Goal: Complete application form

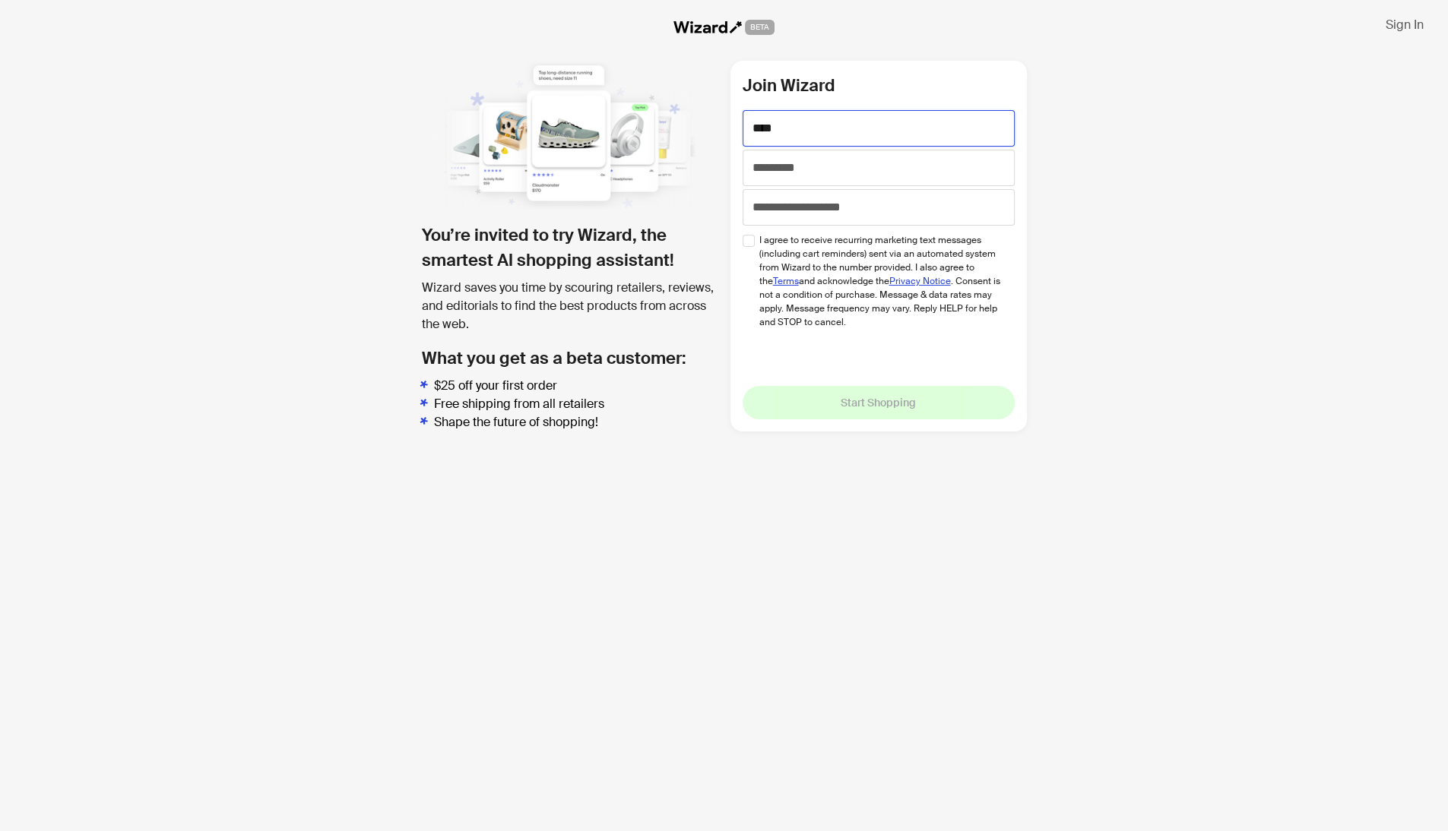
type input "****"
type input "**********"
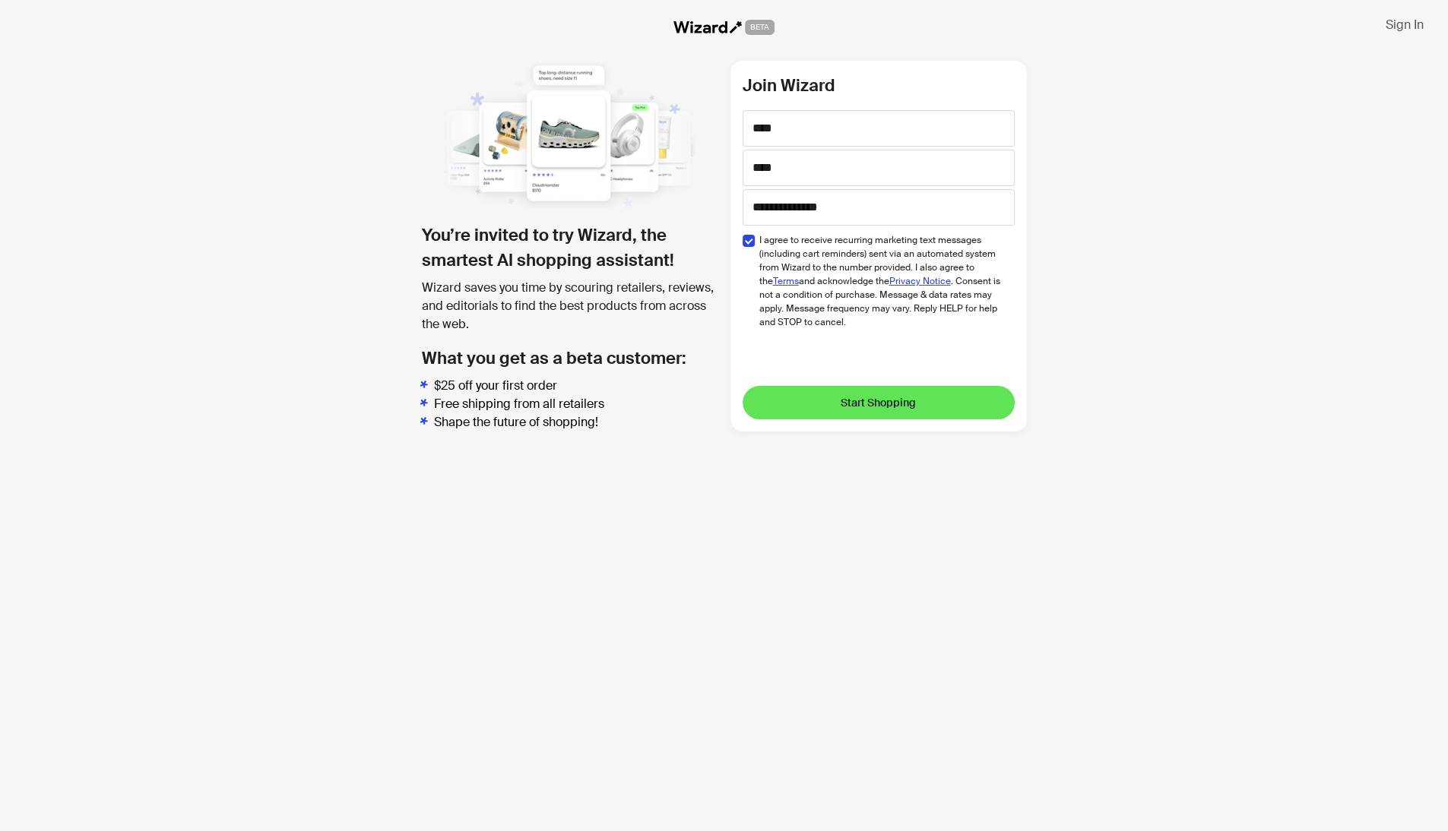
click at [878, 403] on span "Start Shopping" at bounding box center [878, 403] width 75 height 14
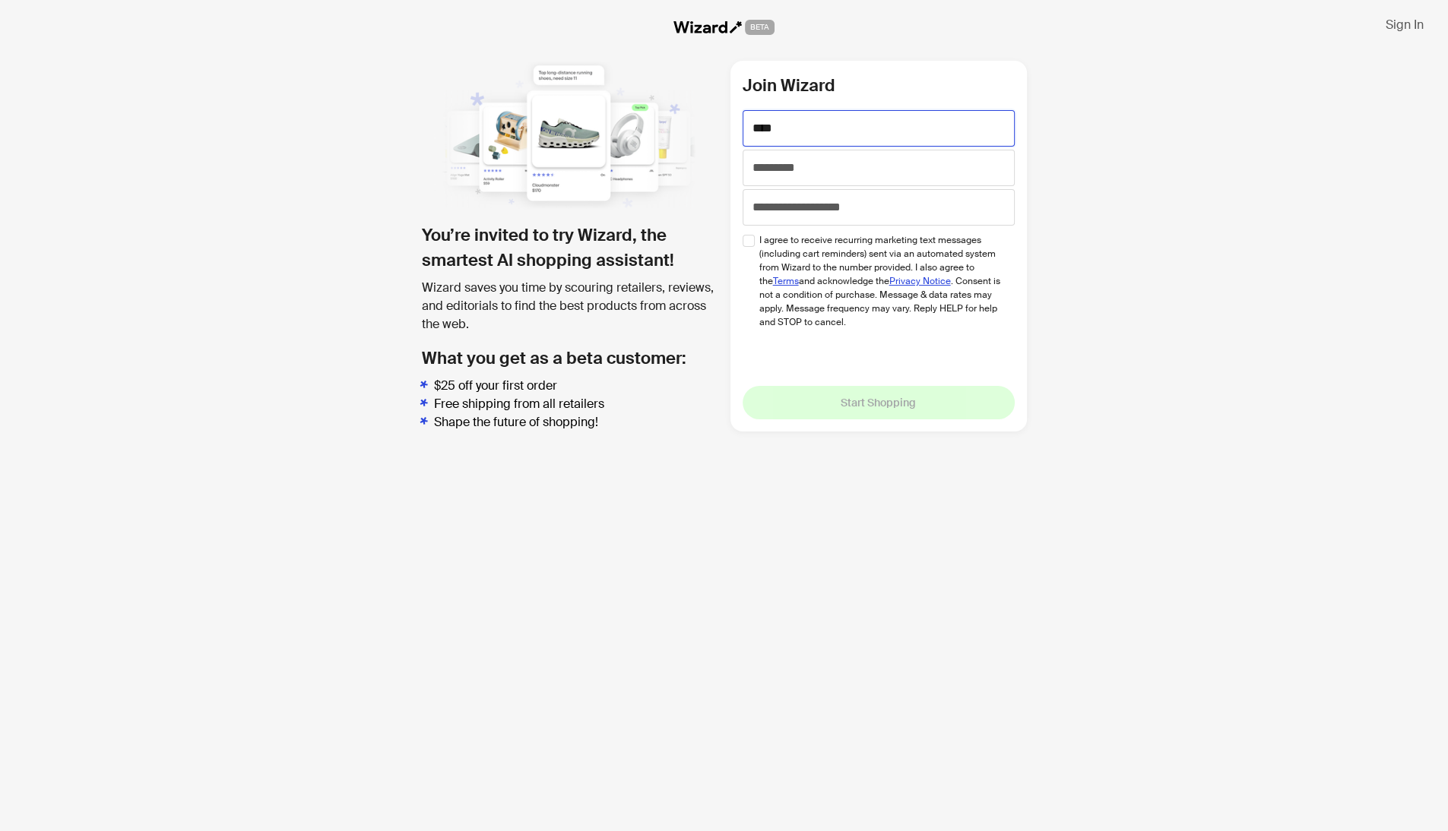
type input "****"
